Goal: Information Seeking & Learning: Get advice/opinions

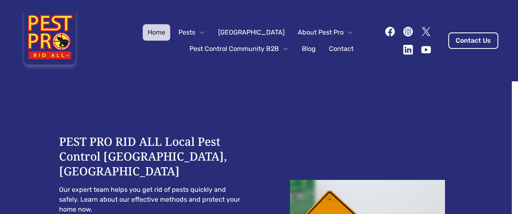
click at [320, 30] on span "About Pest Pro" at bounding box center [321, 32] width 46 height 10
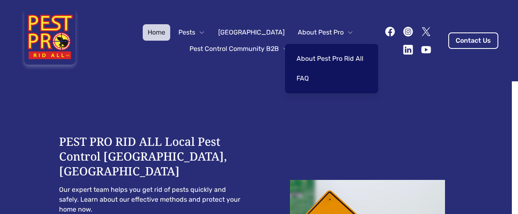
click at [314, 55] on link "About Pest Pro Rid All" at bounding box center [330, 58] width 77 height 16
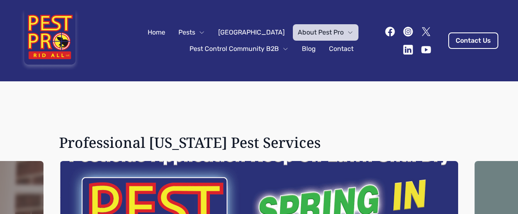
click at [303, 48] on link "Blog" at bounding box center [309, 49] width 24 height 16
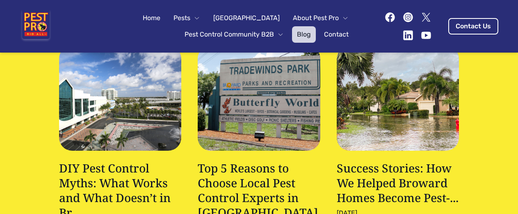
scroll to position [114, 0]
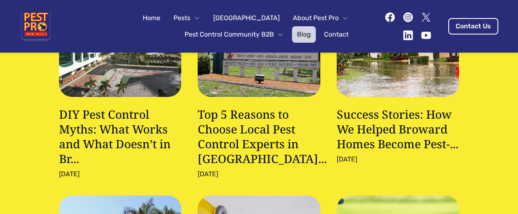
click at [107, 126] on h3 "DIY Pest Control Myths: What Works and What Doesn’t in Br..." at bounding box center [120, 136] width 123 height 59
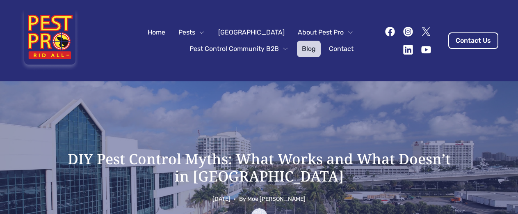
click at [245, 47] on span "Pest Control Community B2B" at bounding box center [233, 49] width 89 height 10
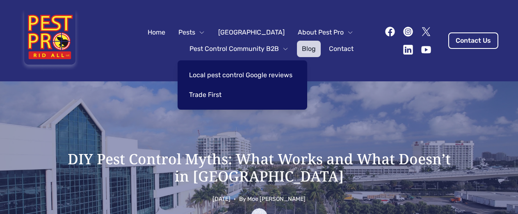
click at [214, 75] on link "Local pest control Google reviews" at bounding box center [240, 75] width 113 height 16
